Goal: Information Seeking & Learning: Learn about a topic

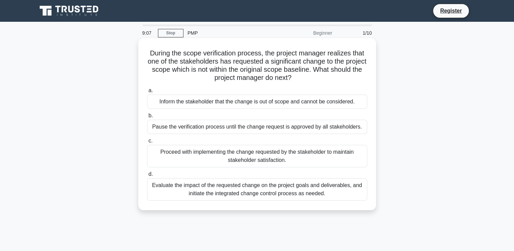
click at [189, 127] on div "Pause the verification process until the change request is approved by all stak…" at bounding box center [257, 127] width 220 height 14
click at [147, 118] on input "b. Pause the verification process until the change request is approved by all s…" at bounding box center [147, 115] width 0 height 4
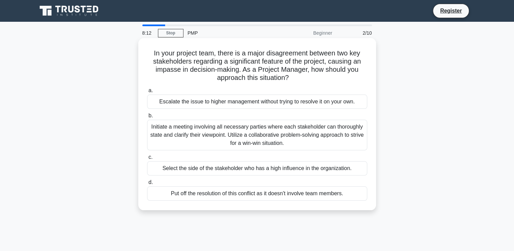
click at [211, 139] on div "Initiate a meeting involving all necessary parties where each stakeholder can t…" at bounding box center [257, 135] width 220 height 31
click at [147, 118] on input "b. Initiate a meeting involving all necessary parties where each stakeholder ca…" at bounding box center [147, 115] width 0 height 4
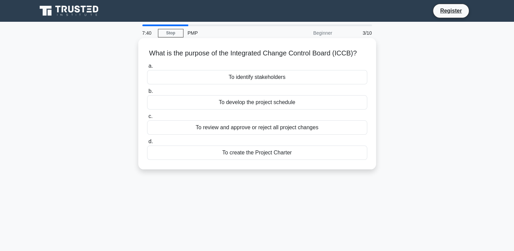
click at [229, 130] on div "To review and approve or reject all project changes" at bounding box center [257, 127] width 220 height 14
click at [147, 118] on input "c. To review and approve or reject all project changes" at bounding box center [147, 116] width 0 height 4
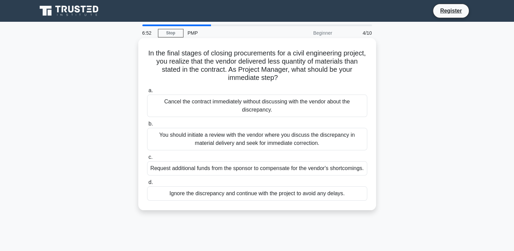
click at [235, 144] on div "You should initiate a review with the vendor where you discuss the discrepancy …" at bounding box center [257, 139] width 220 height 22
click at [147, 126] on input "b. You should initiate a review with the vendor where you discuss the discrepan…" at bounding box center [147, 124] width 0 height 4
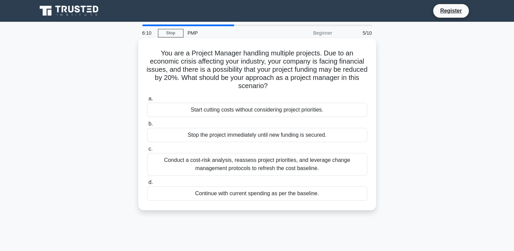
click at [241, 170] on div "Conduct a cost-risk analysis, reassess project priorities, and leverage change …" at bounding box center [257, 164] width 220 height 22
click at [147, 151] on input "c. Conduct a cost-risk analysis, reassess project priorities, and leverage chan…" at bounding box center [147, 149] width 0 height 4
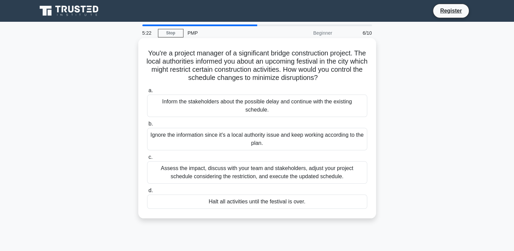
click at [255, 176] on div "Assess the impact, discuss with your team and stakeholders, adjust your project…" at bounding box center [257, 172] width 220 height 22
click at [147, 159] on input "c. Assess the impact, discuss with your team and stakeholders, adjust your proj…" at bounding box center [147, 157] width 0 height 4
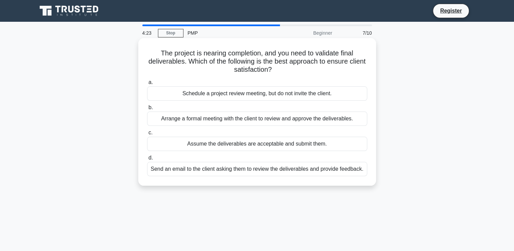
click at [264, 168] on div "Send an email to the client asking them to review the deliverables and provide …" at bounding box center [257, 169] width 220 height 14
click at [147, 160] on input "d. Send an email to the client asking them to review the deliverables and provi…" at bounding box center [147, 157] width 0 height 4
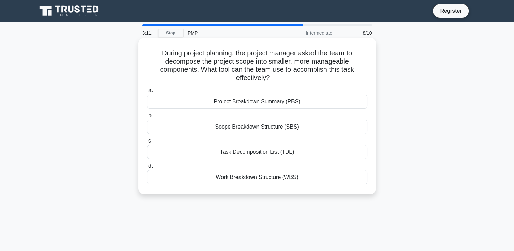
click at [269, 157] on div "Task Decomposition List (TDL)" at bounding box center [257, 152] width 220 height 14
click at [147, 143] on input "c. Task Decomposition List (TDL)" at bounding box center [147, 141] width 0 height 4
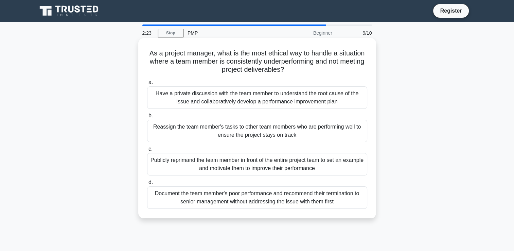
click at [281, 102] on div "Have a private discussion with the team member to understand the root cause of …" at bounding box center [257, 97] width 220 height 22
click at [147, 85] on input "a. Have a private discussion with the team member to understand the root cause …" at bounding box center [147, 82] width 0 height 4
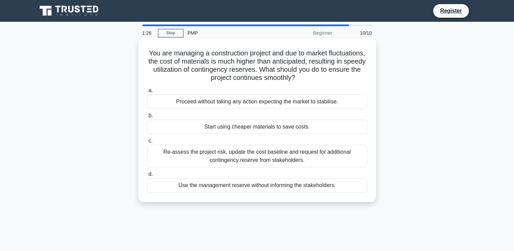
click at [261, 153] on div "Re-assess the project risk, update the cost baseline and request for additional…" at bounding box center [257, 156] width 220 height 22
click at [147, 143] on input "c. Re-assess the project risk, update the cost baseline and request for additio…" at bounding box center [147, 141] width 0 height 4
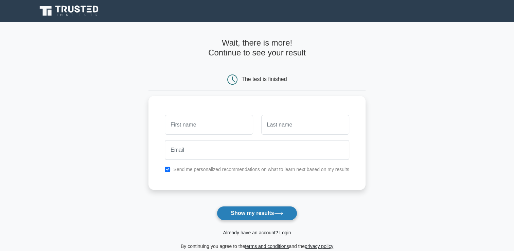
click at [263, 210] on button "Show my results" at bounding box center [257, 213] width 80 height 14
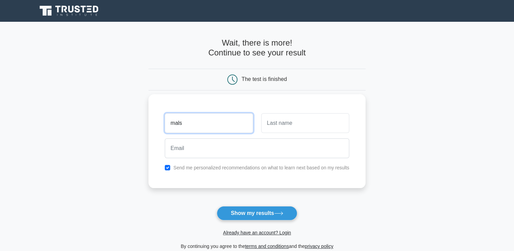
type input "mals"
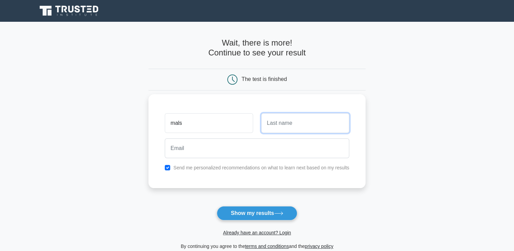
click at [293, 115] on input "text" at bounding box center [305, 123] width 88 height 20
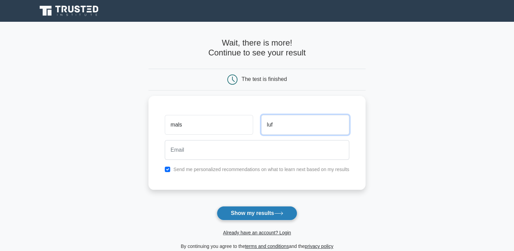
type input "luf"
click at [264, 215] on button "Show my results" at bounding box center [257, 213] width 80 height 14
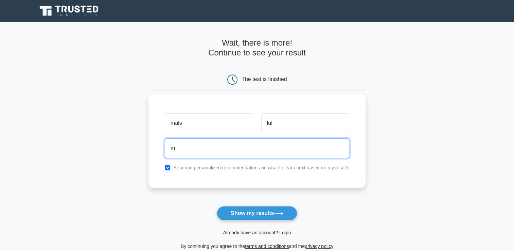
type input "malaminho@gmail.com"
click at [217, 206] on button "Show my results" at bounding box center [257, 213] width 80 height 14
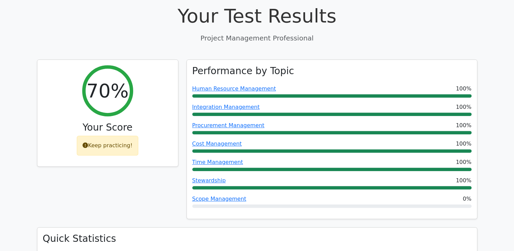
scroll to position [249, 0]
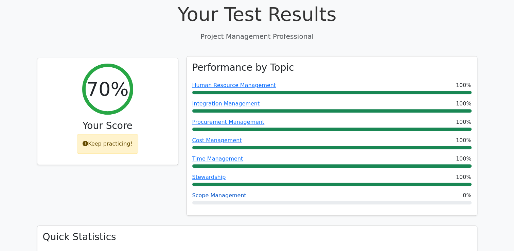
click at [212, 192] on link "Scope Management" at bounding box center [219, 195] width 54 height 6
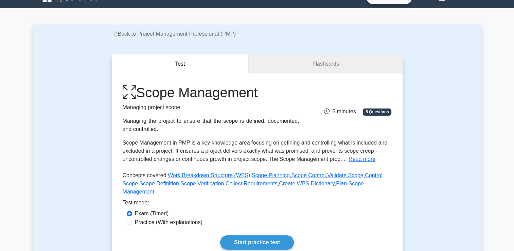
scroll to position [27, 0]
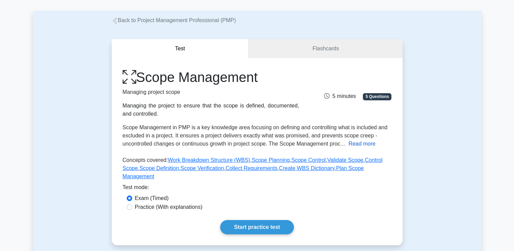
click at [362, 144] on button "Read more" at bounding box center [361, 144] width 27 height 8
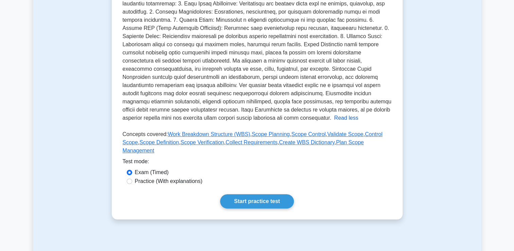
scroll to position [177, 0]
